Goal: Transaction & Acquisition: Purchase product/service

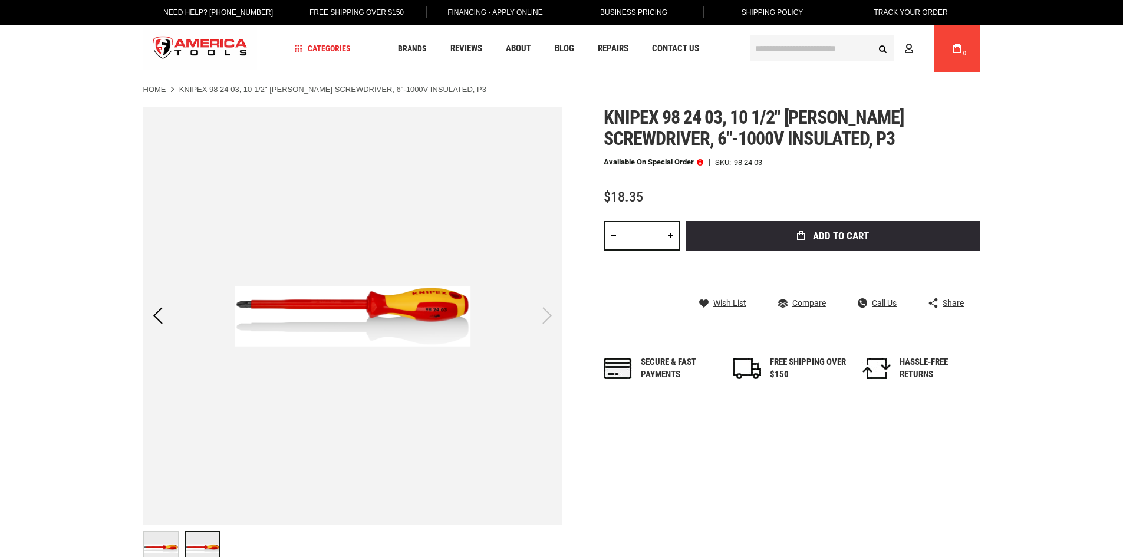
click at [668, 236] on link at bounding box center [670, 235] width 20 height 29
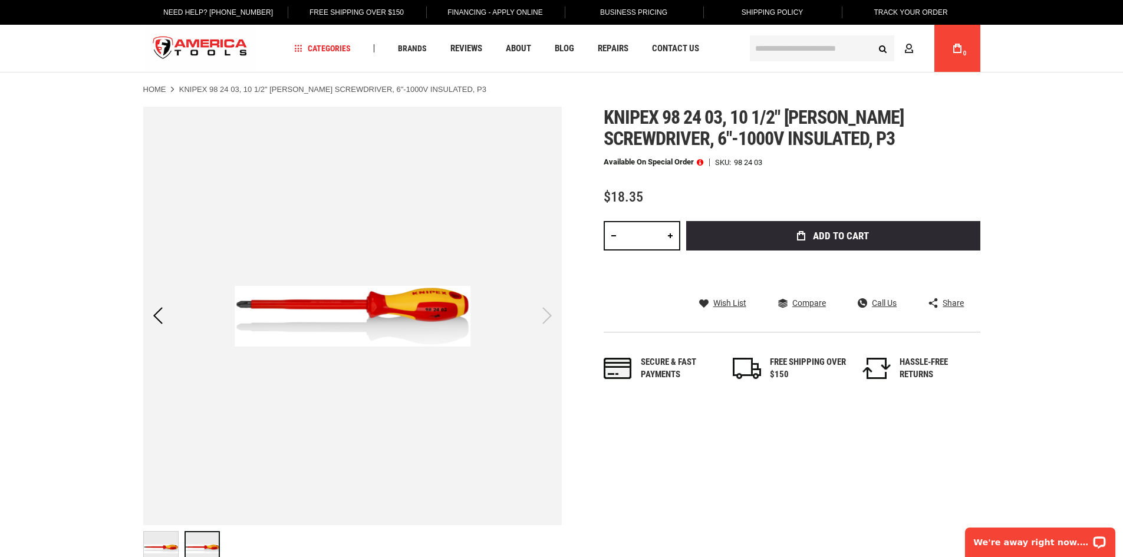
click at [668, 236] on link at bounding box center [670, 235] width 20 height 29
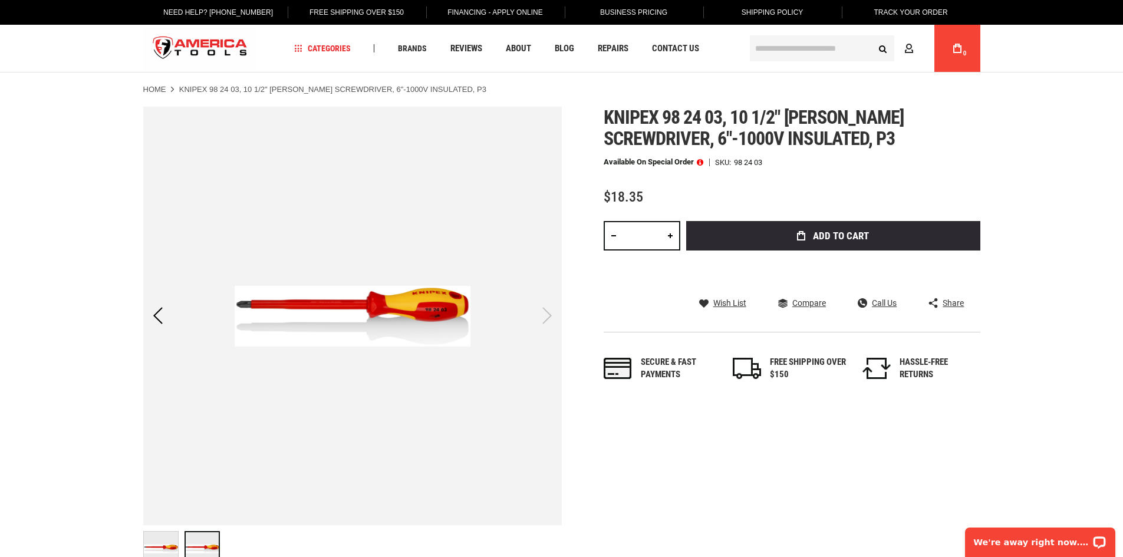
click at [668, 236] on link at bounding box center [670, 235] width 20 height 29
click at [669, 236] on link at bounding box center [670, 235] width 20 height 29
type input "**"
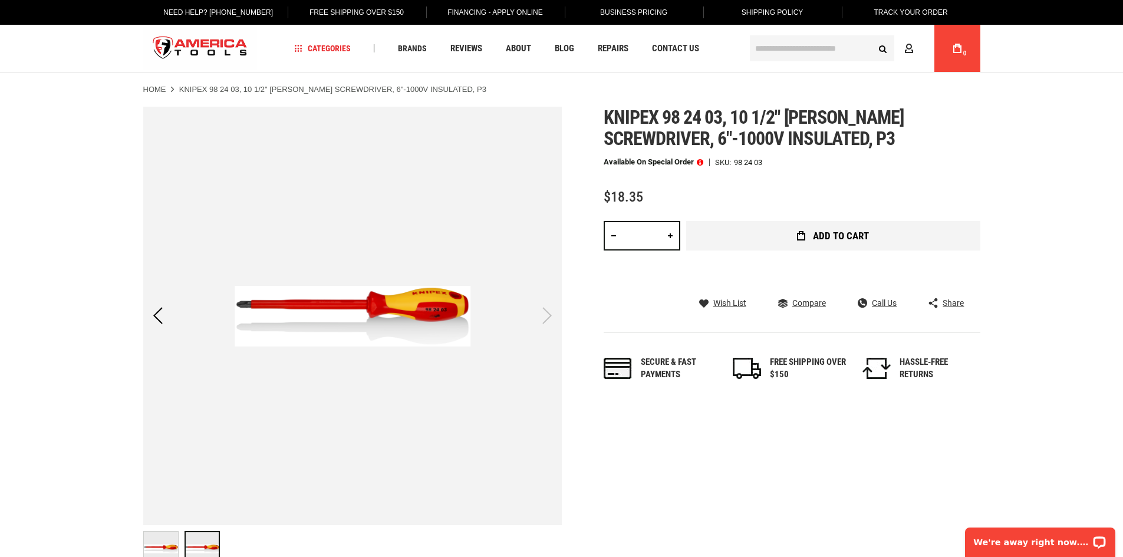
click at [854, 231] on span "Add to Cart" at bounding box center [841, 236] width 56 height 10
